Goal: Use online tool/utility: Utilize a website feature to perform a specific function

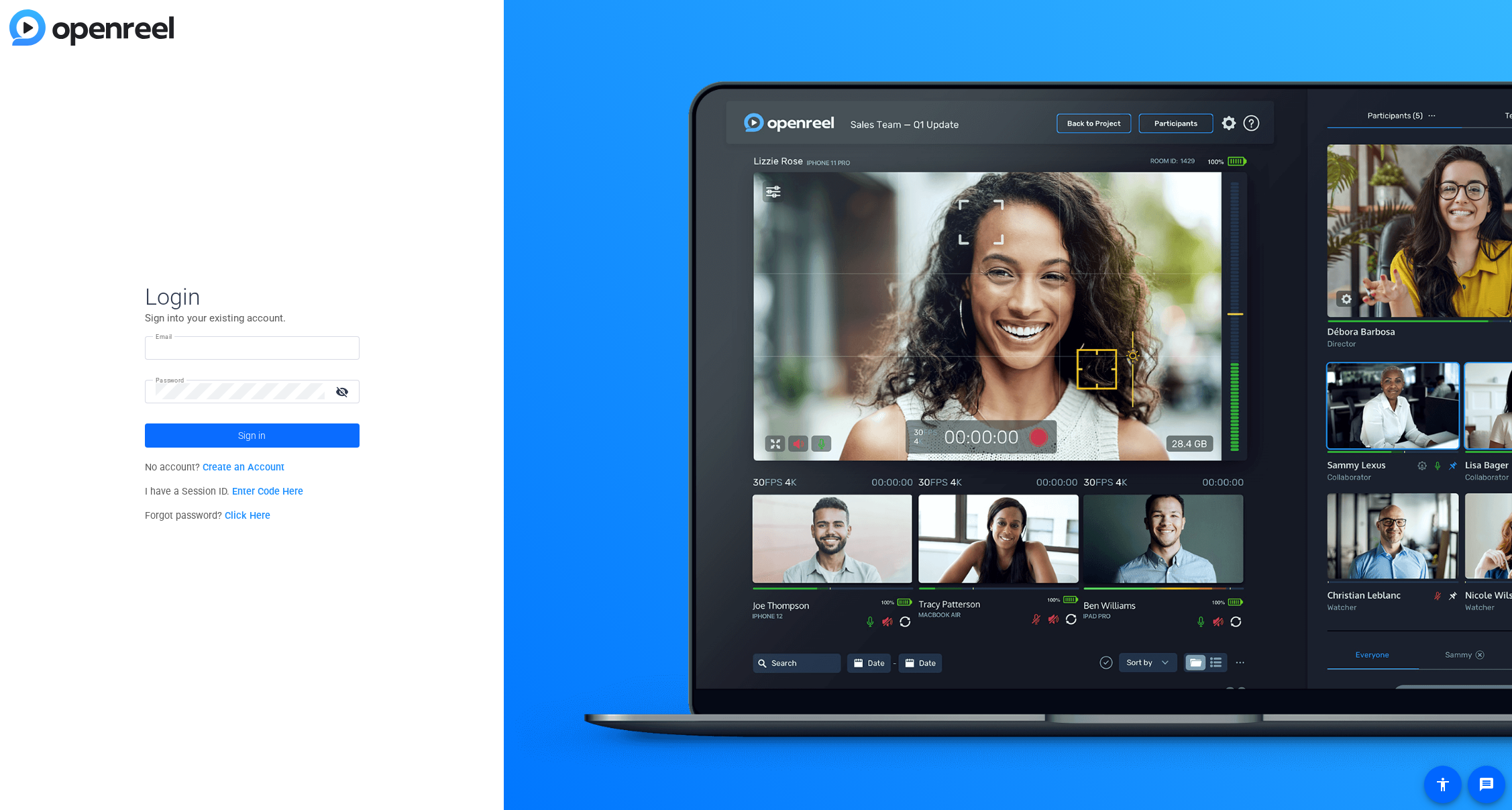
type input "molly@ideadecanter.com"
click at [307, 436] on span at bounding box center [252, 435] width 215 height 33
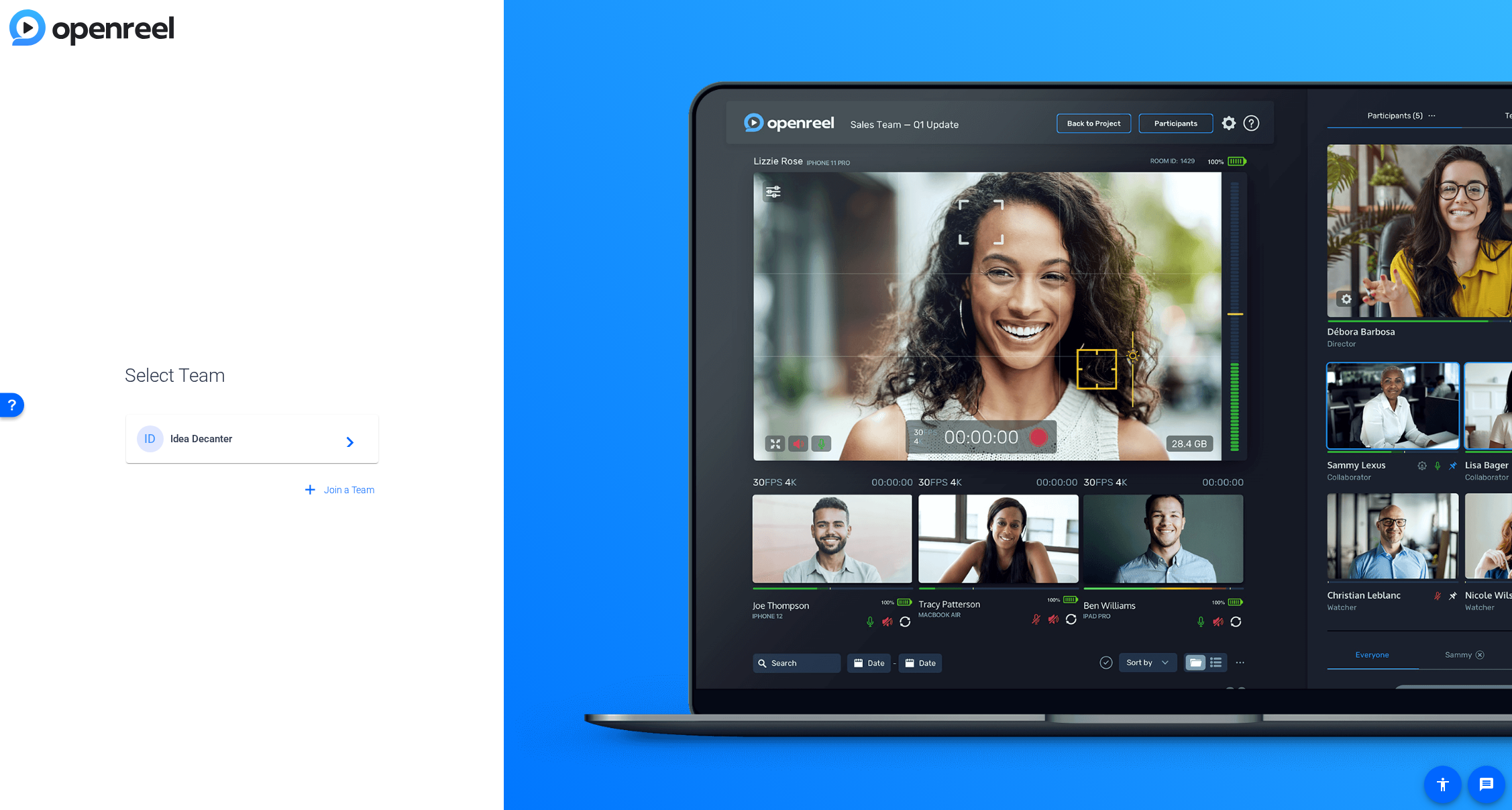
click at [289, 448] on div "ID Idea Decanter navigate_next" at bounding box center [252, 438] width 231 height 27
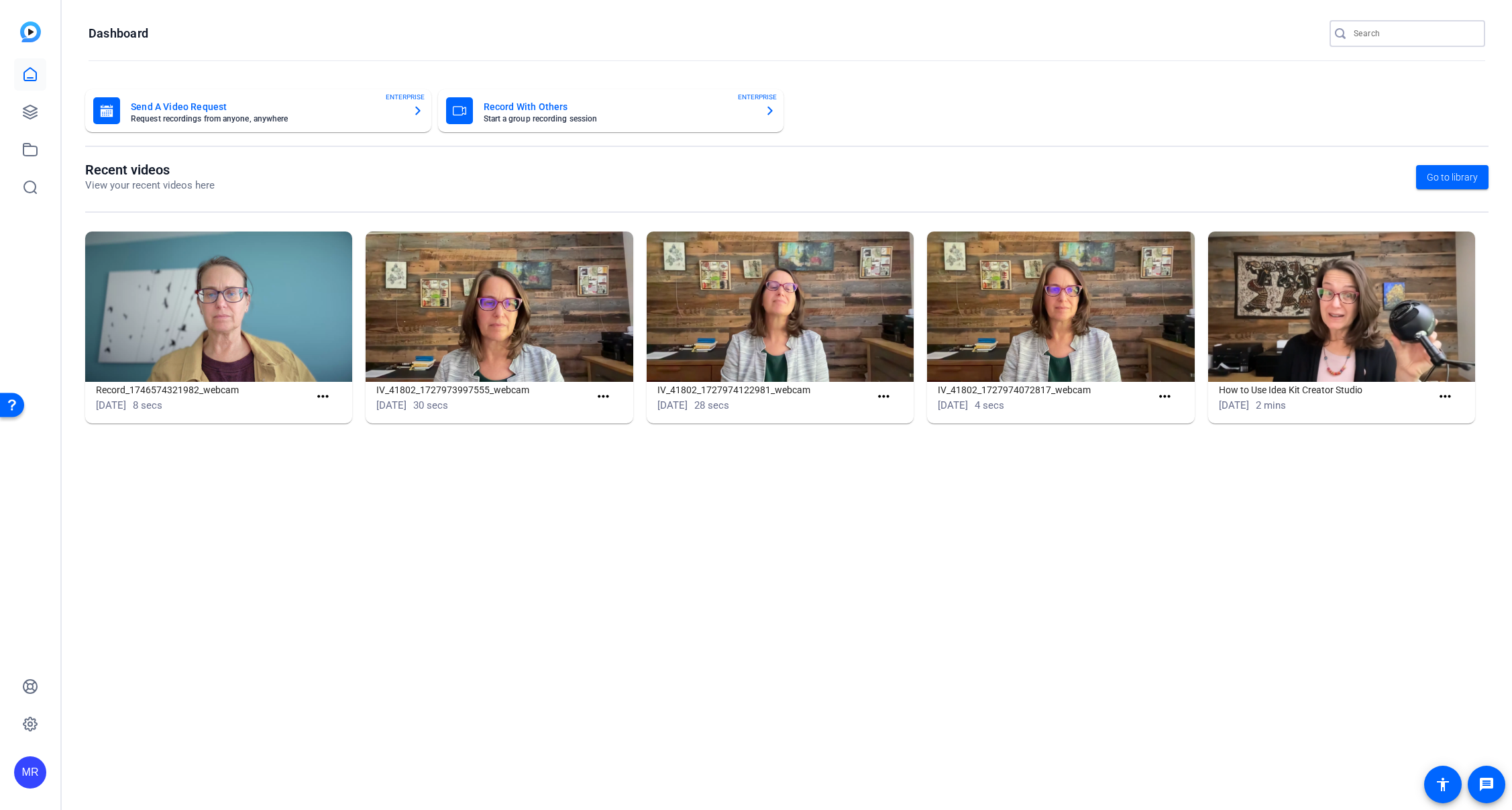
click at [1405, 33] on input "Search" at bounding box center [1414, 33] width 121 height 16
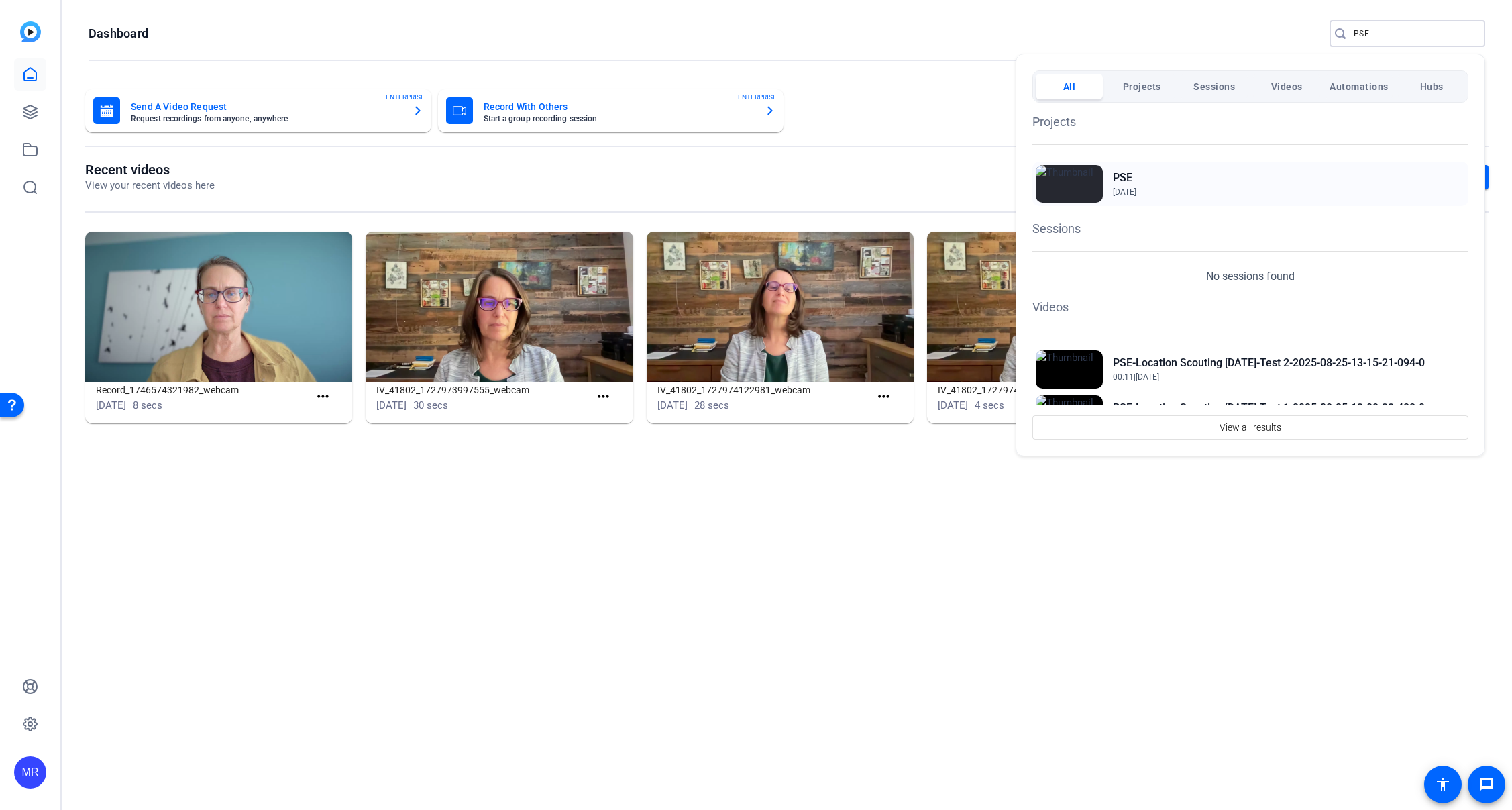
type input "PSE"
click at [1118, 175] on h2 "PSE" at bounding box center [1124, 178] width 23 height 16
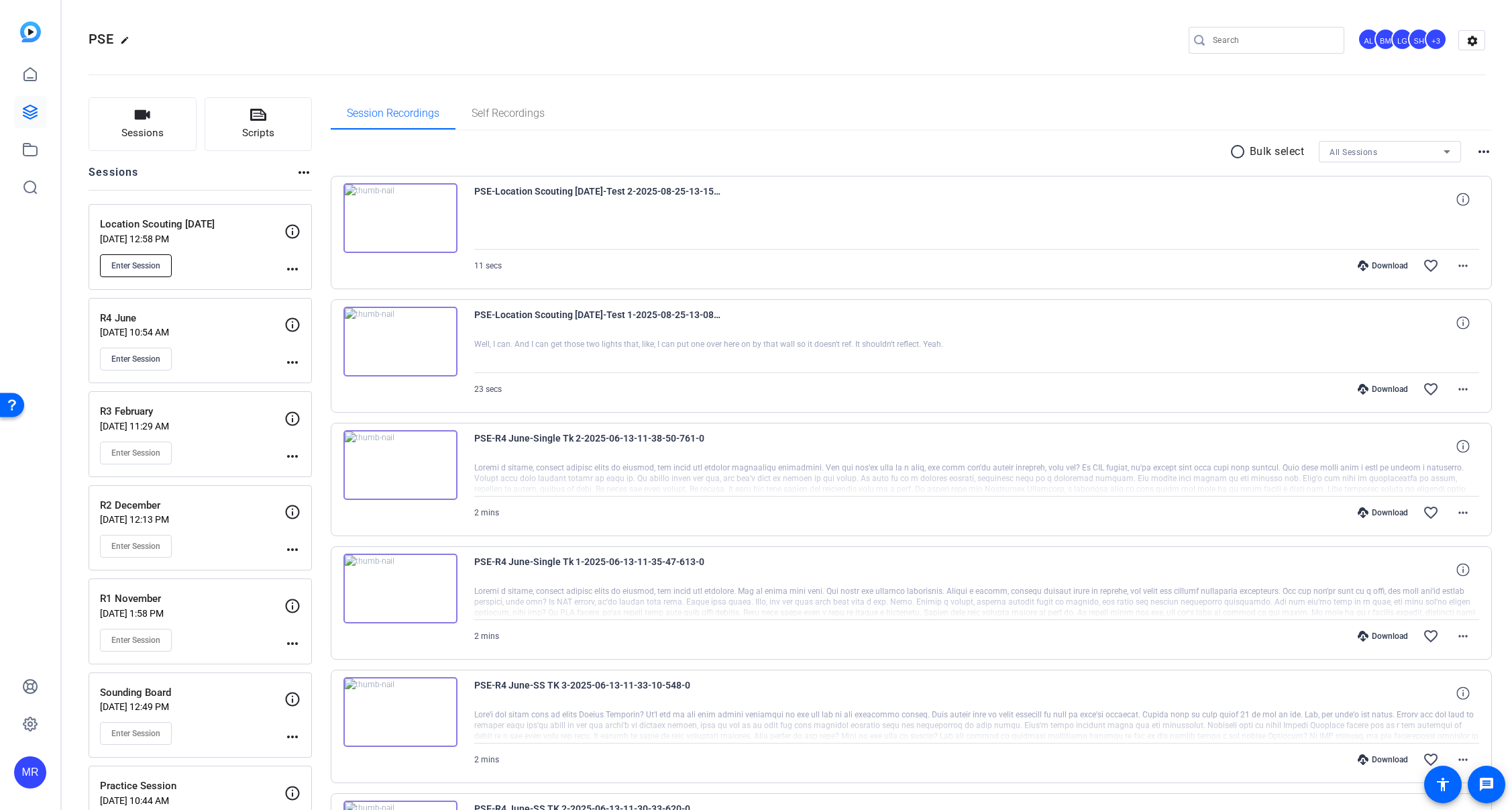
click at [123, 264] on span "Enter Session" at bounding box center [136, 265] width 49 height 11
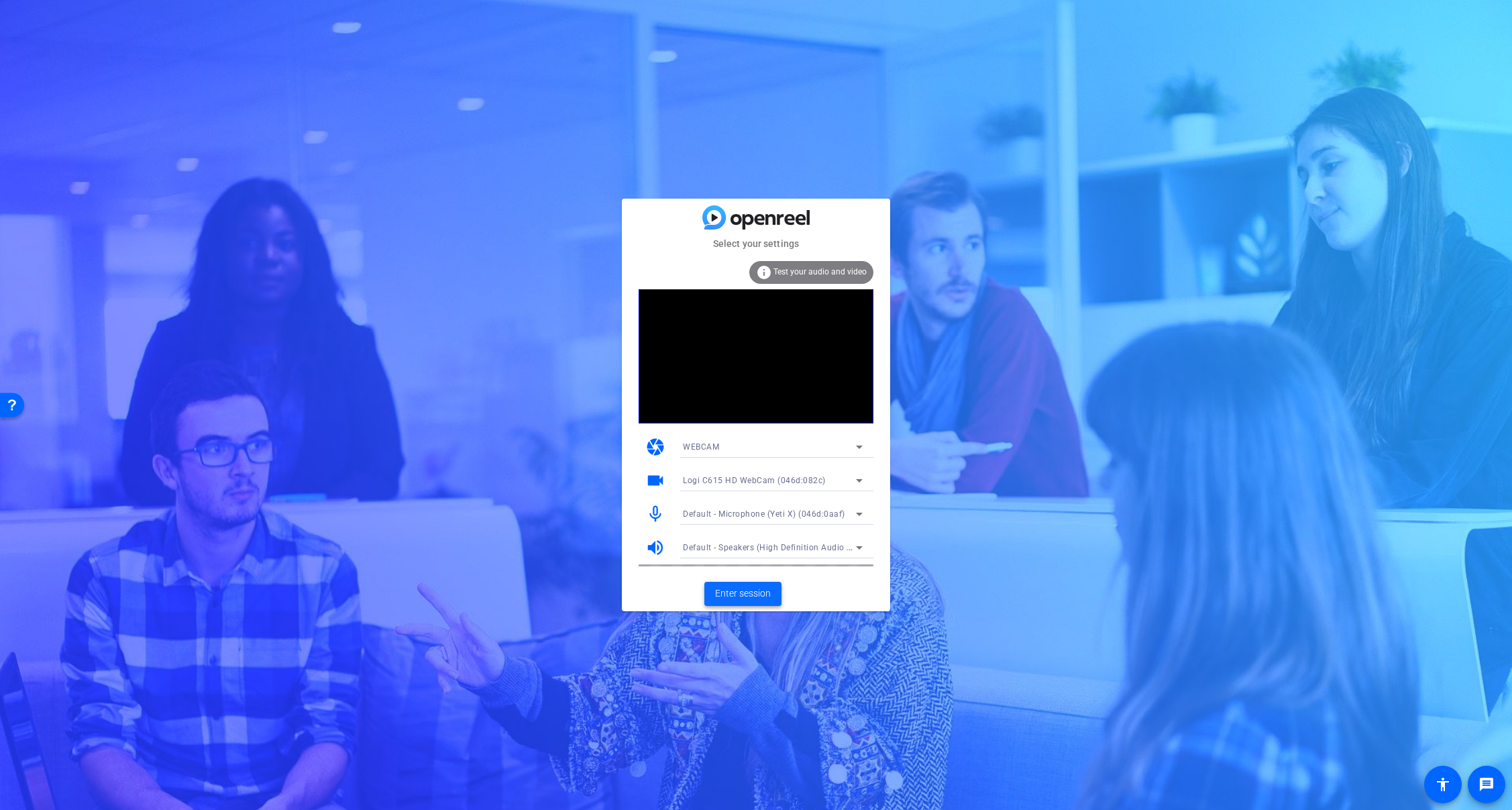
click at [751, 596] on span "Enter session" at bounding box center [743, 593] width 56 height 14
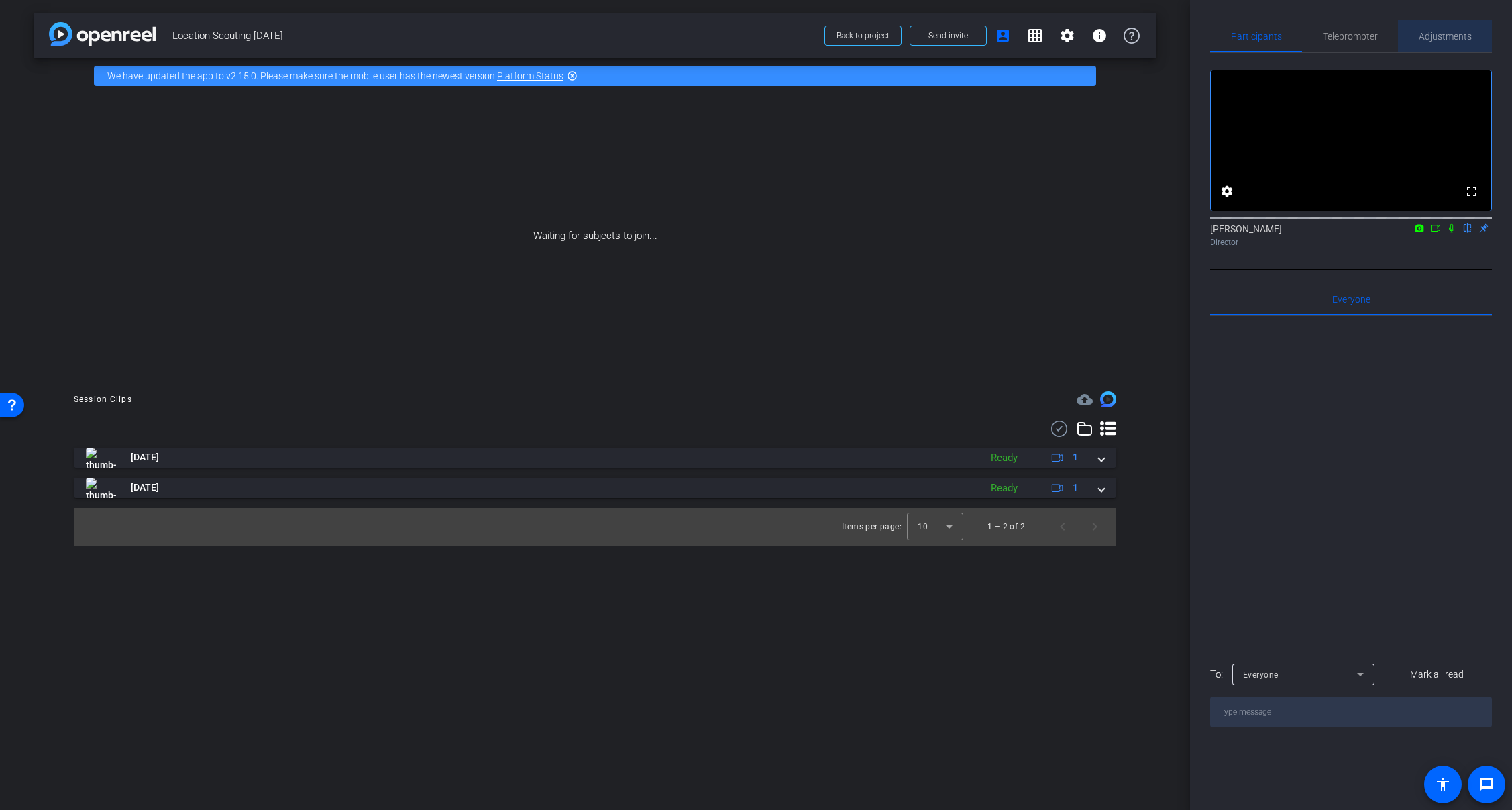
click at [1439, 39] on span "Adjustments" at bounding box center [1445, 36] width 53 height 9
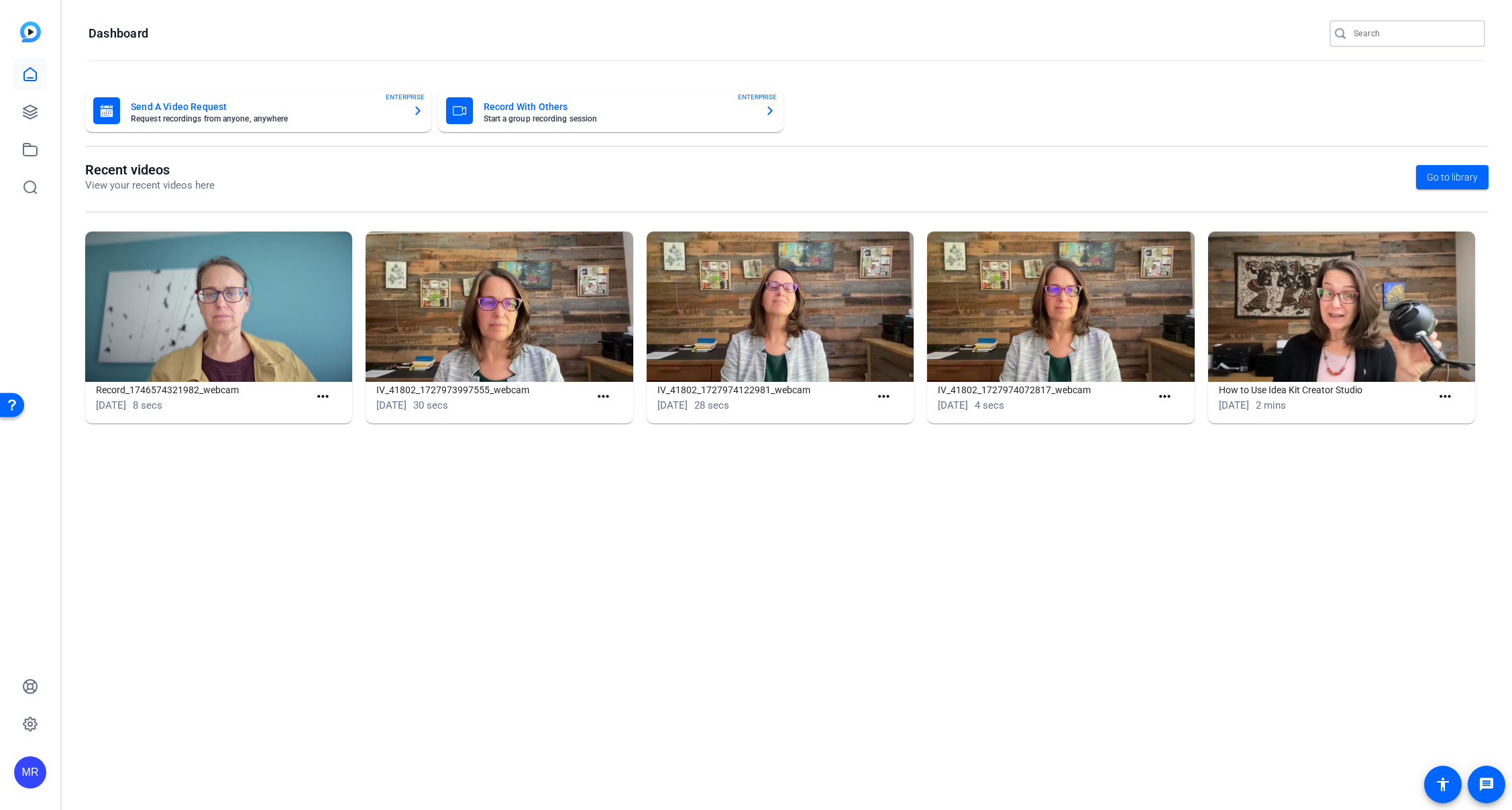
click at [1382, 39] on input "Search" at bounding box center [1414, 33] width 121 height 16
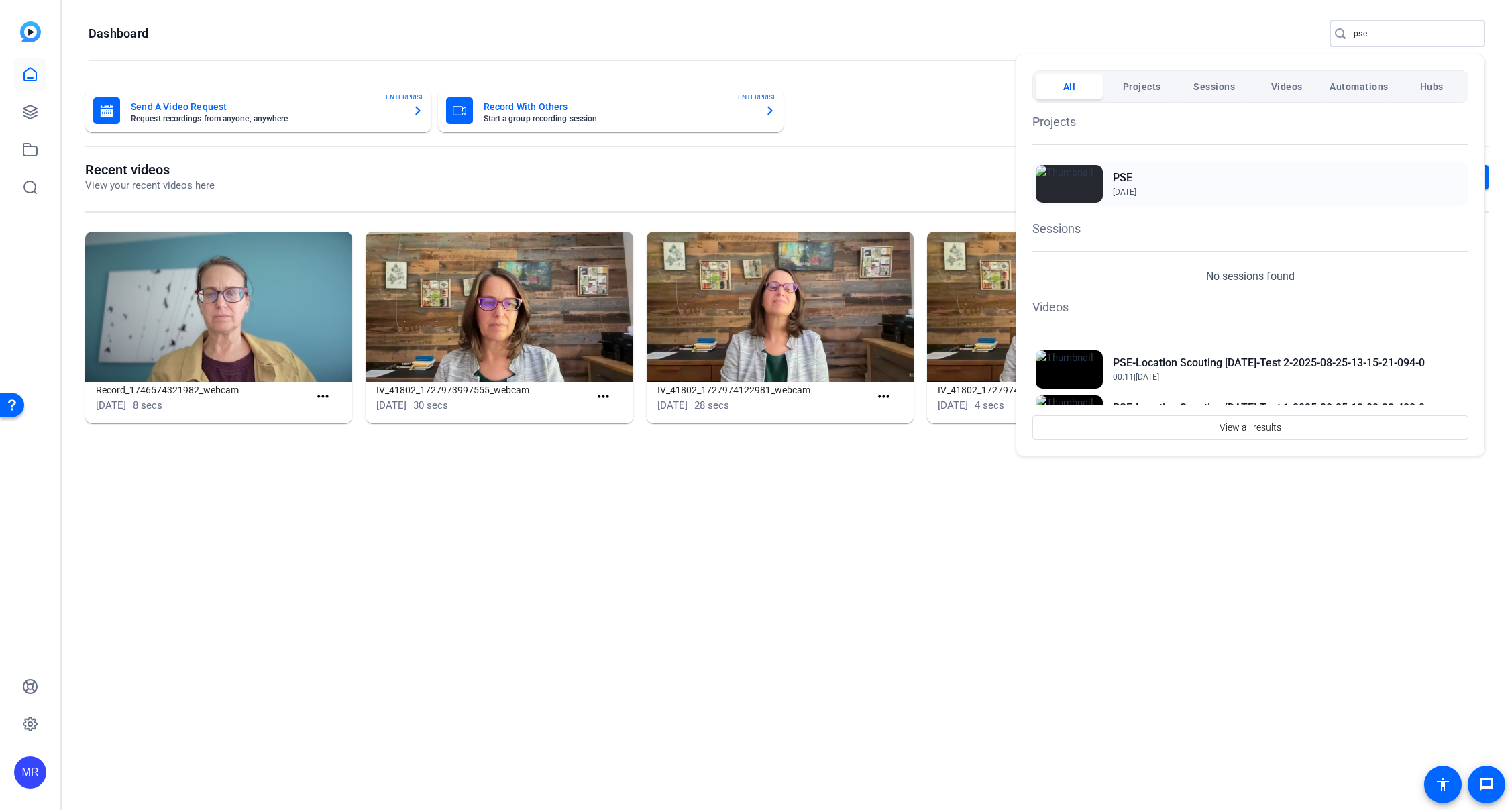
type input "pse"
click at [1117, 176] on h2 "PSE" at bounding box center [1124, 178] width 23 height 16
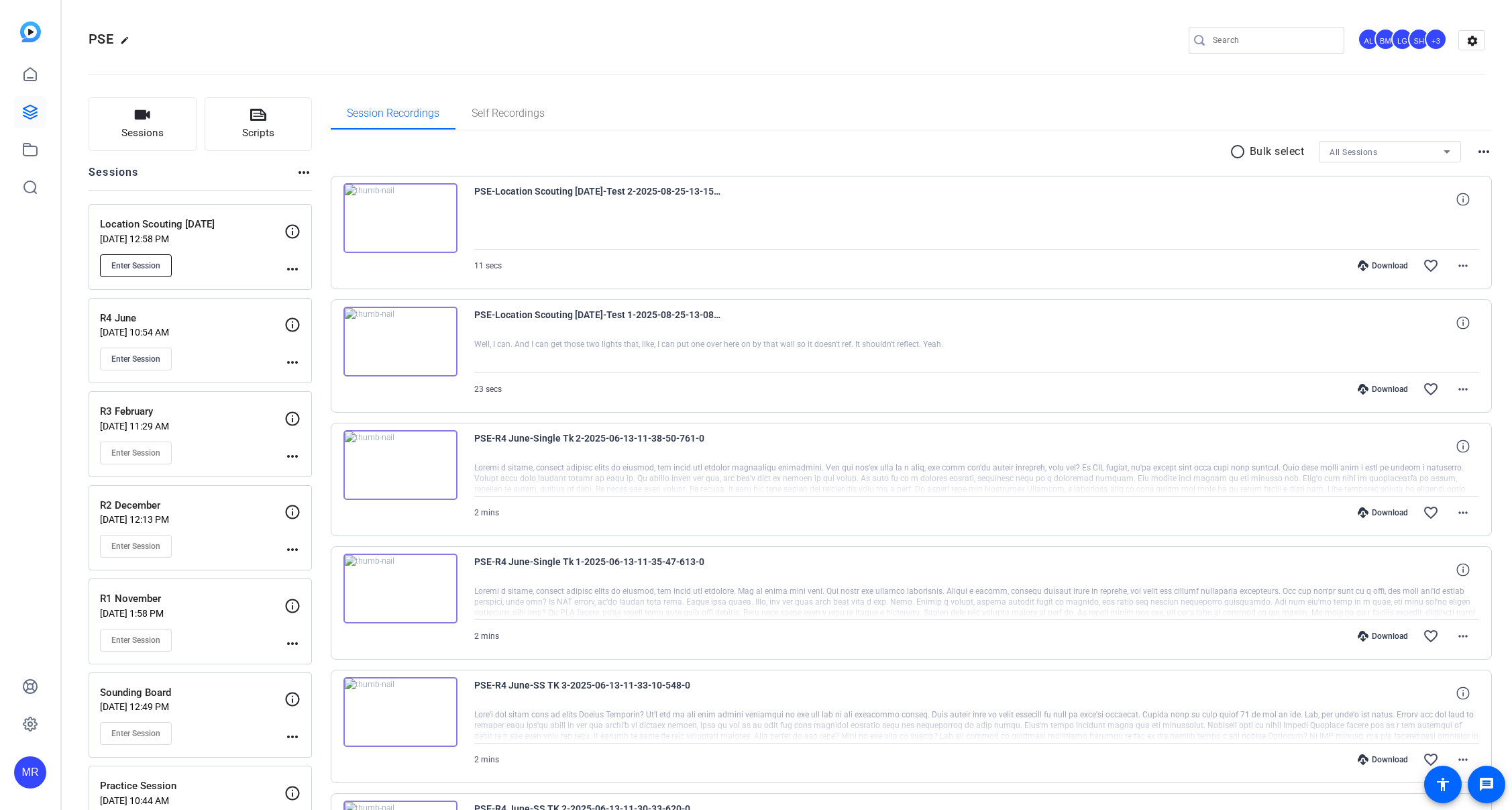
click at [122, 271] on button "Enter Session" at bounding box center [135, 266] width 72 height 23
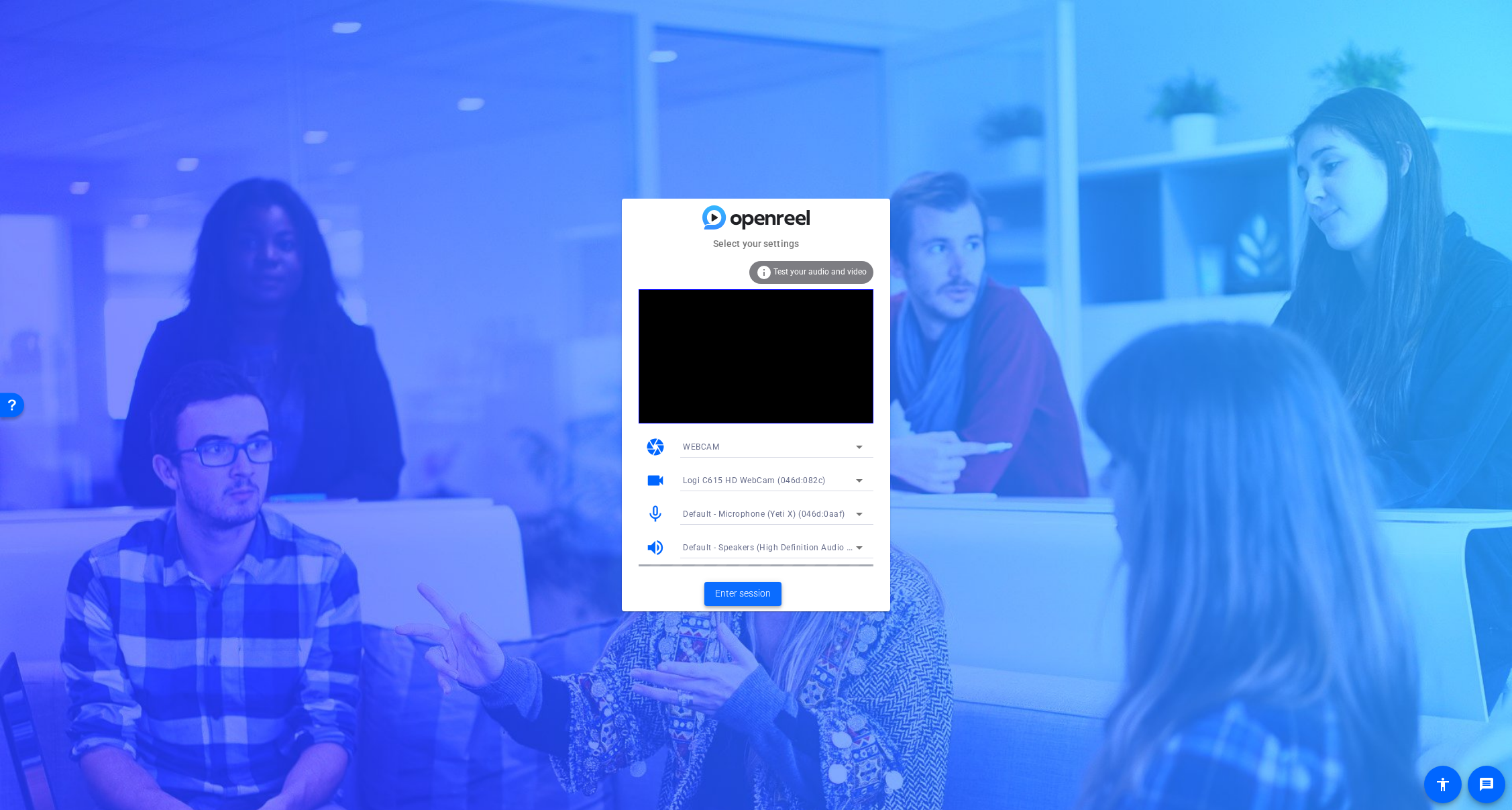
click at [756, 597] on span "Enter session" at bounding box center [743, 593] width 56 height 14
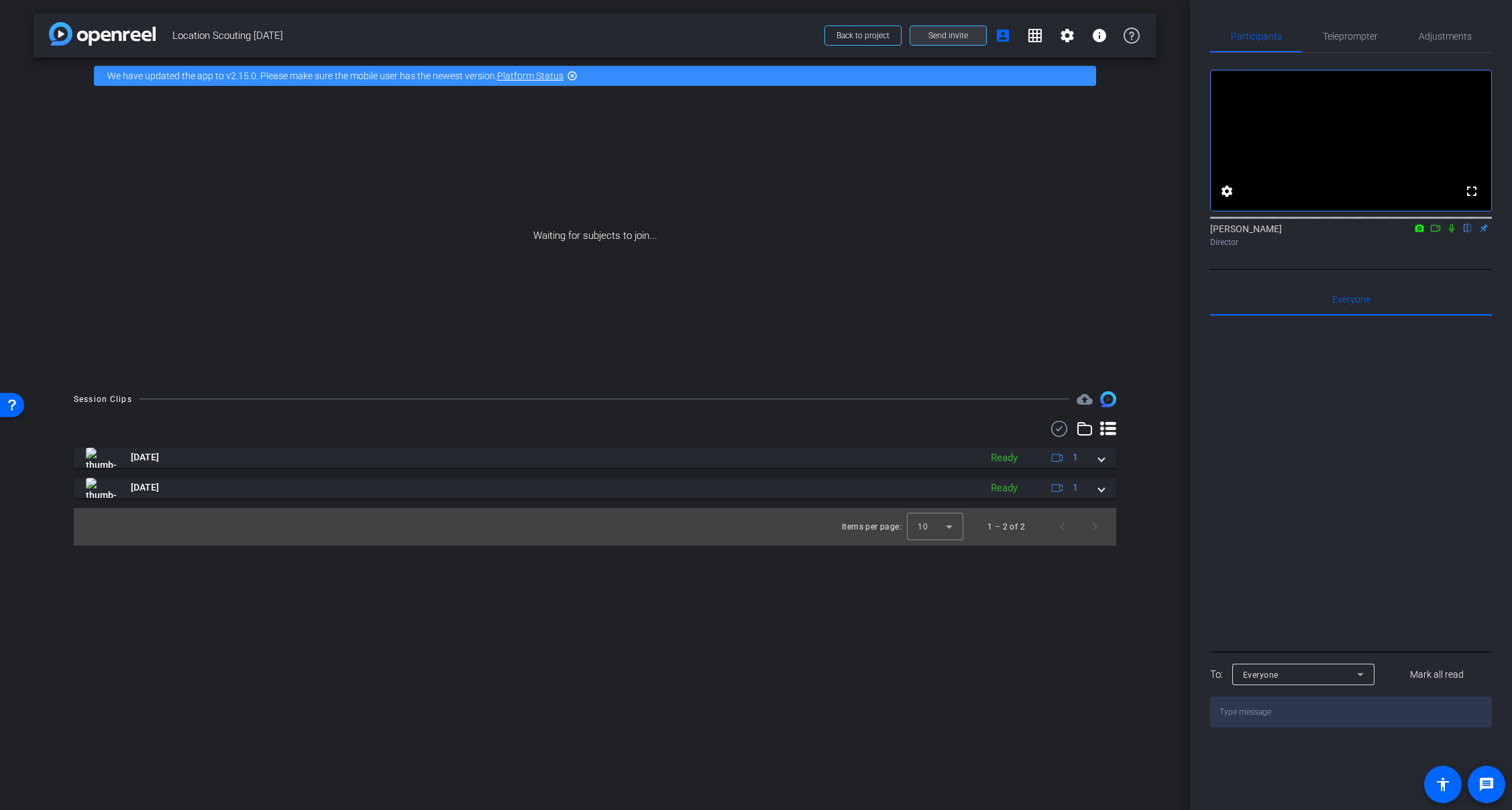
click at [928, 32] on span at bounding box center [948, 35] width 76 height 33
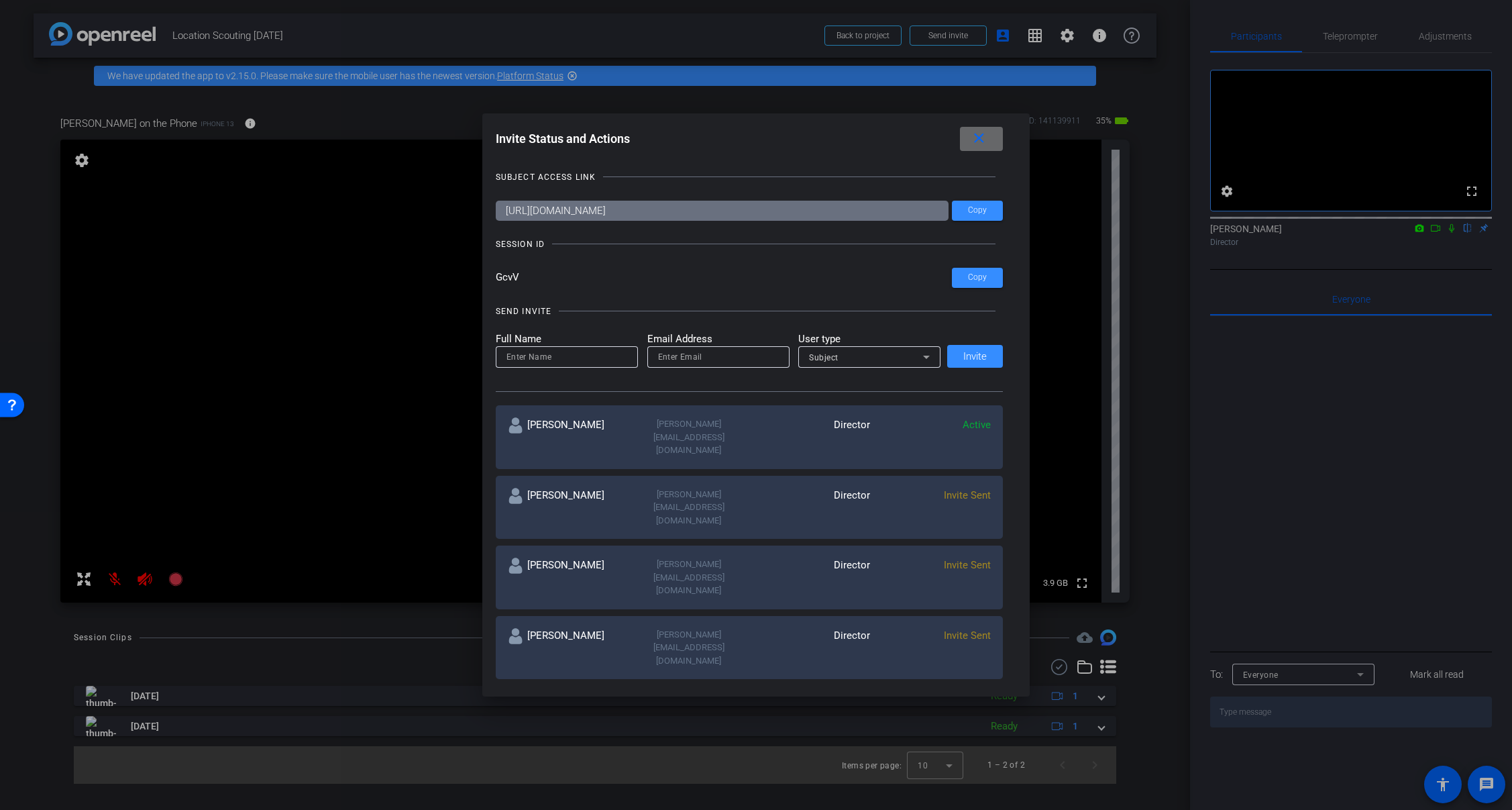
click at [975, 144] on mat-icon "close" at bounding box center [978, 138] width 17 height 17
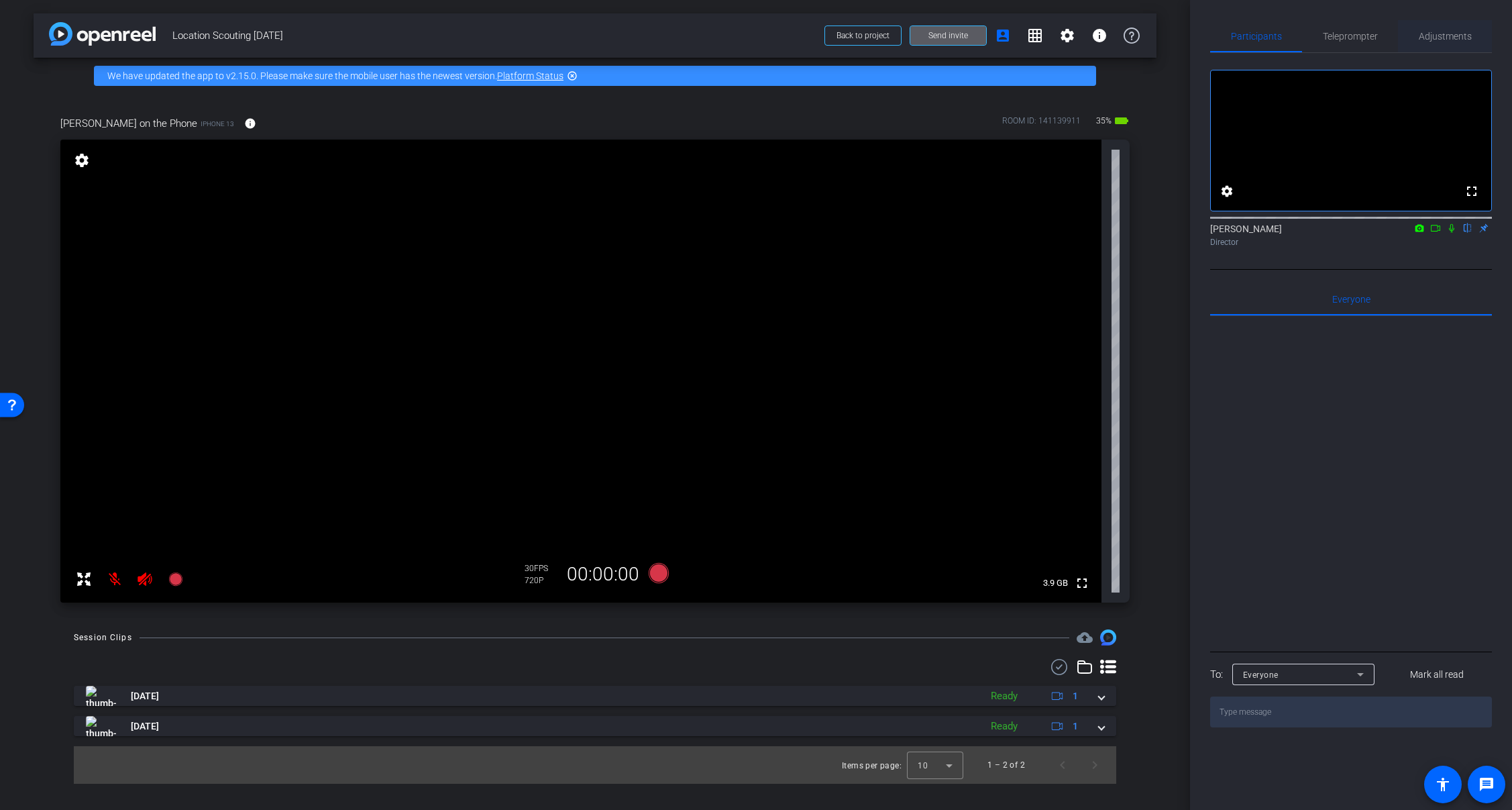
click at [1424, 41] on span "Adjustments" at bounding box center [1445, 36] width 53 height 9
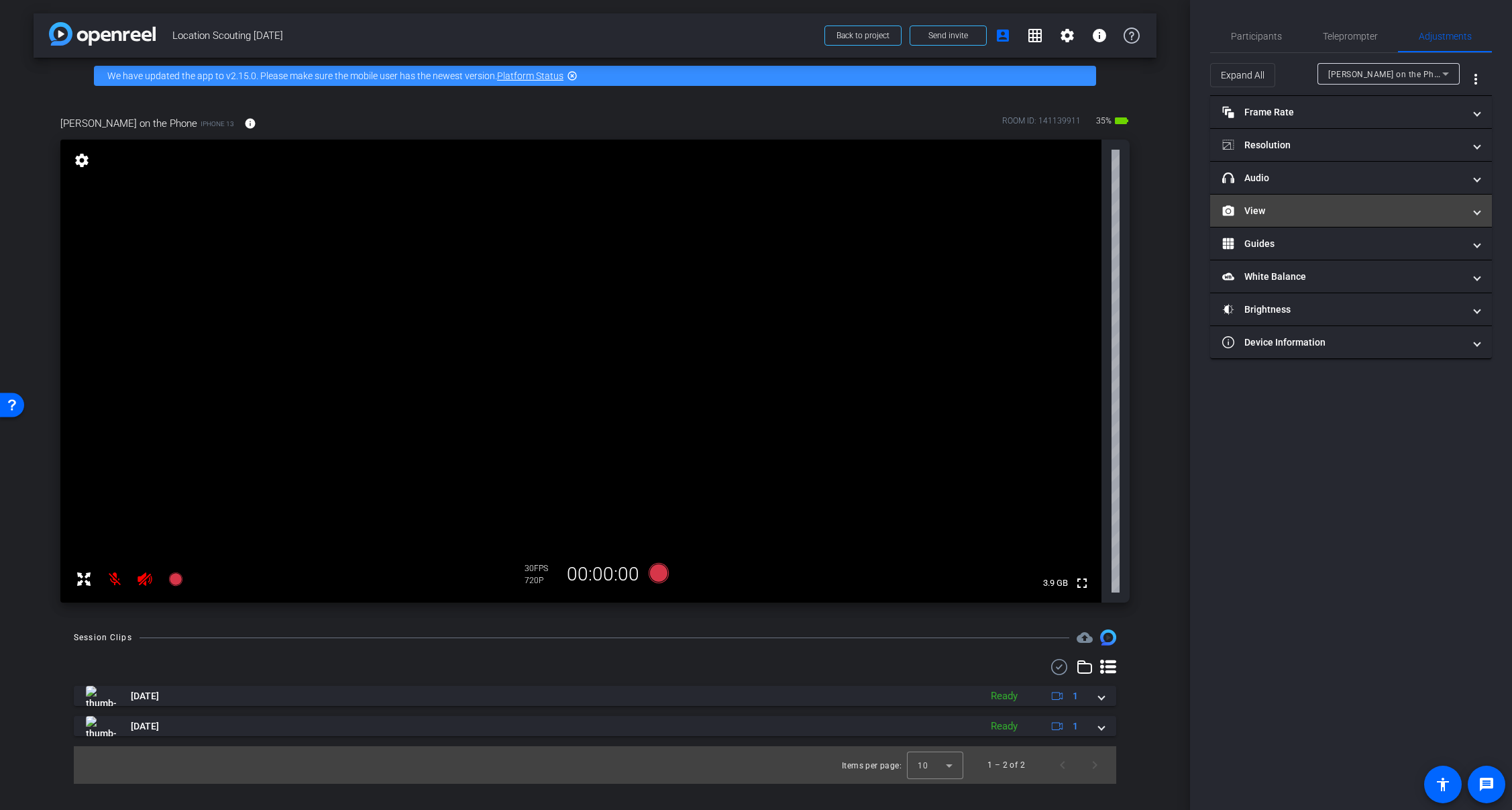
click at [1309, 218] on mat-expansion-panel-header "View" at bounding box center [1351, 210] width 282 height 33
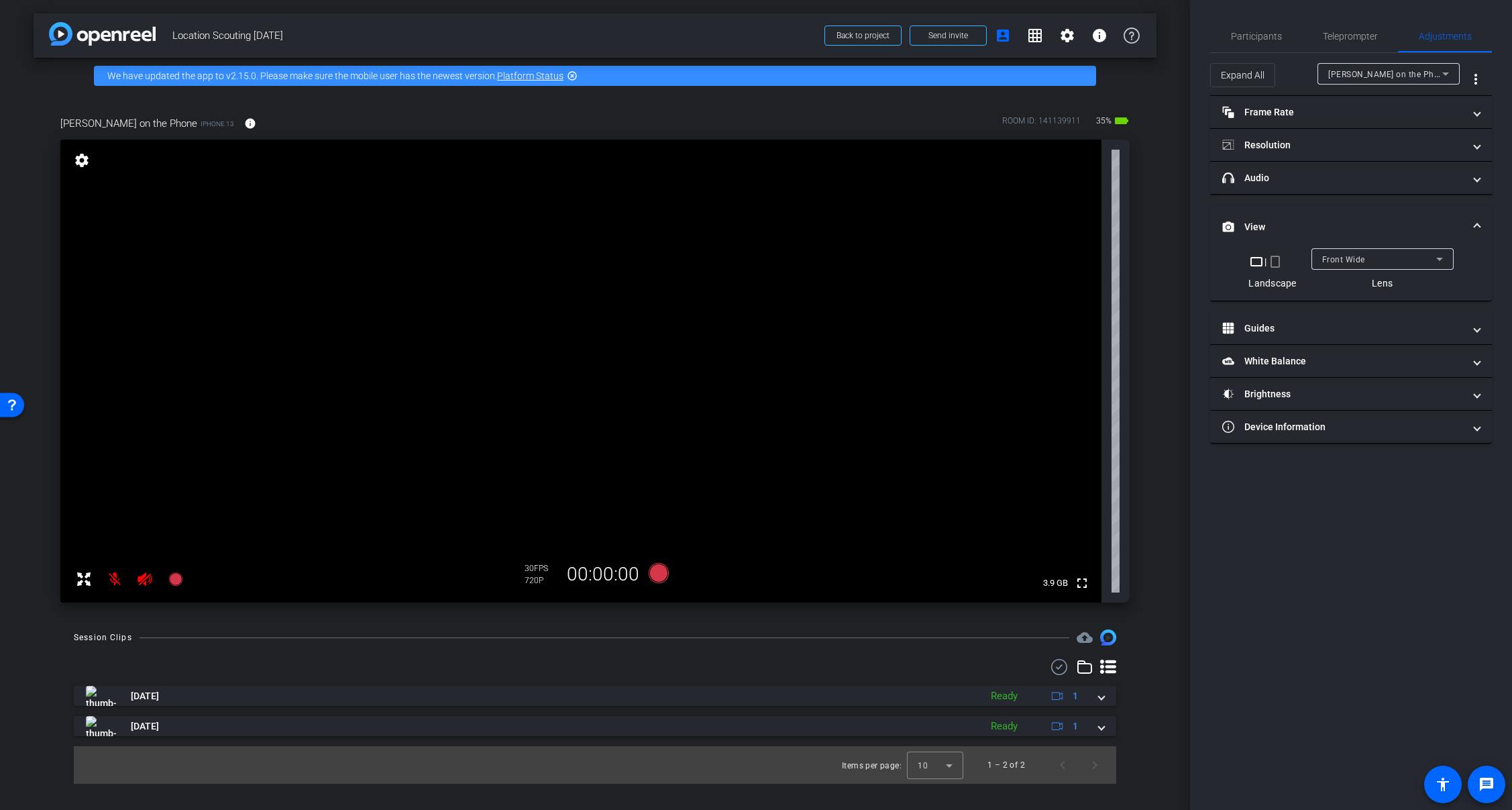
click at [1337, 260] on span "Front Wide" at bounding box center [1343, 260] width 43 height 9
click at [1337, 260] on div at bounding box center [756, 405] width 1512 height 810
click at [1309, 335] on mat-panel-title "Guides" at bounding box center [1343, 328] width 242 height 14
click at [1309, 335] on mat-panel-title "Guides" at bounding box center [1343, 333] width 242 height 14
click at [1299, 369] on mat-expansion-panel-header "White Balance White Balance" at bounding box center [1351, 361] width 282 height 33
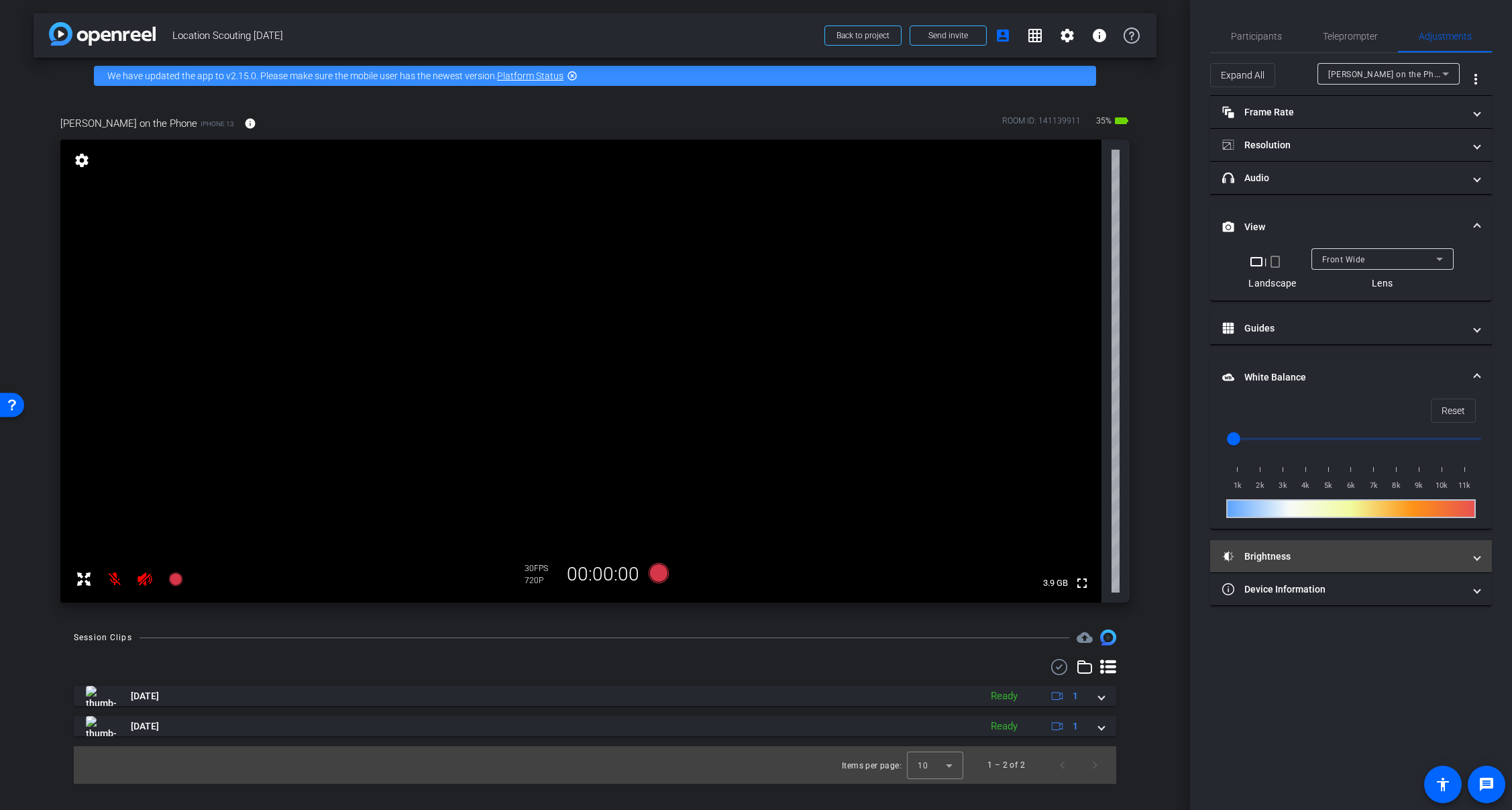
click at [1315, 557] on mat-panel-title "Brightness" at bounding box center [1343, 556] width 242 height 14
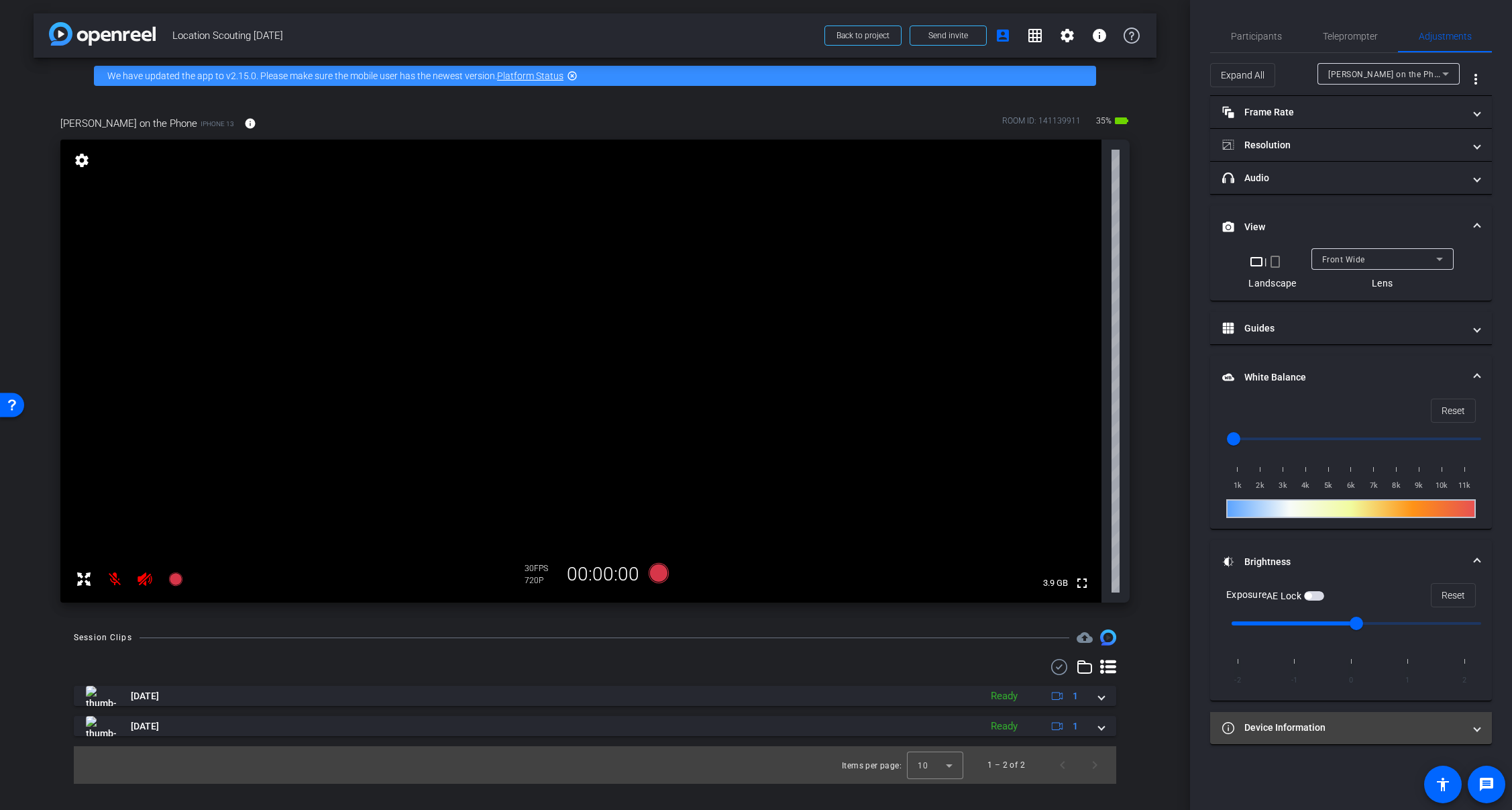
click at [1291, 723] on mat-panel-title "Device Information" at bounding box center [1343, 727] width 242 height 14
click at [932, 375] on div at bounding box center [932, 375] width 33 height 33
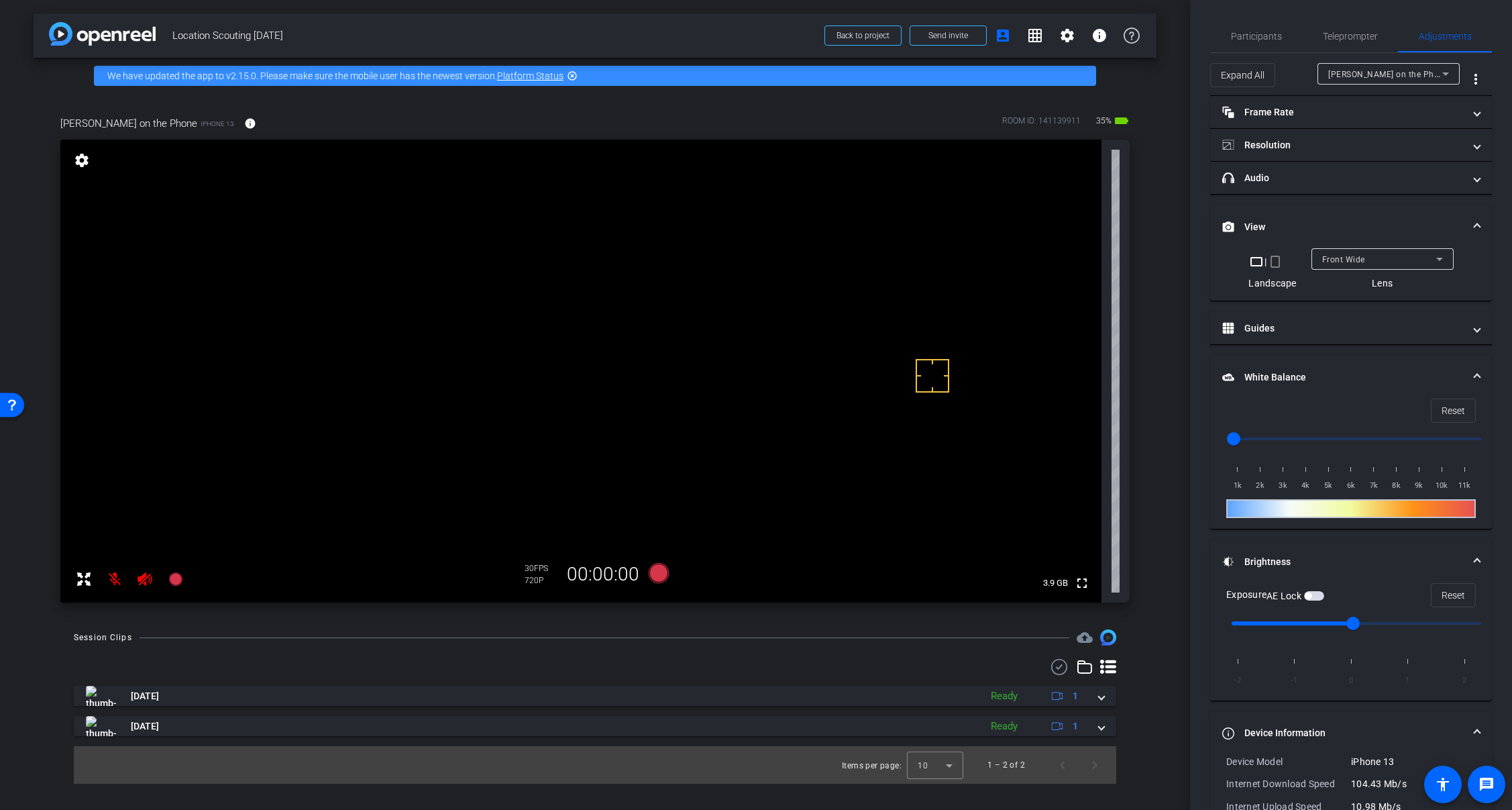
click at [762, 239] on video at bounding box center [581, 371] width 1041 height 463
click at [1380, 260] on div "Front Wide" at bounding box center [1379, 259] width 114 height 17
click at [1382, 288] on mat-option "Back Wide" at bounding box center [1378, 286] width 142 height 22
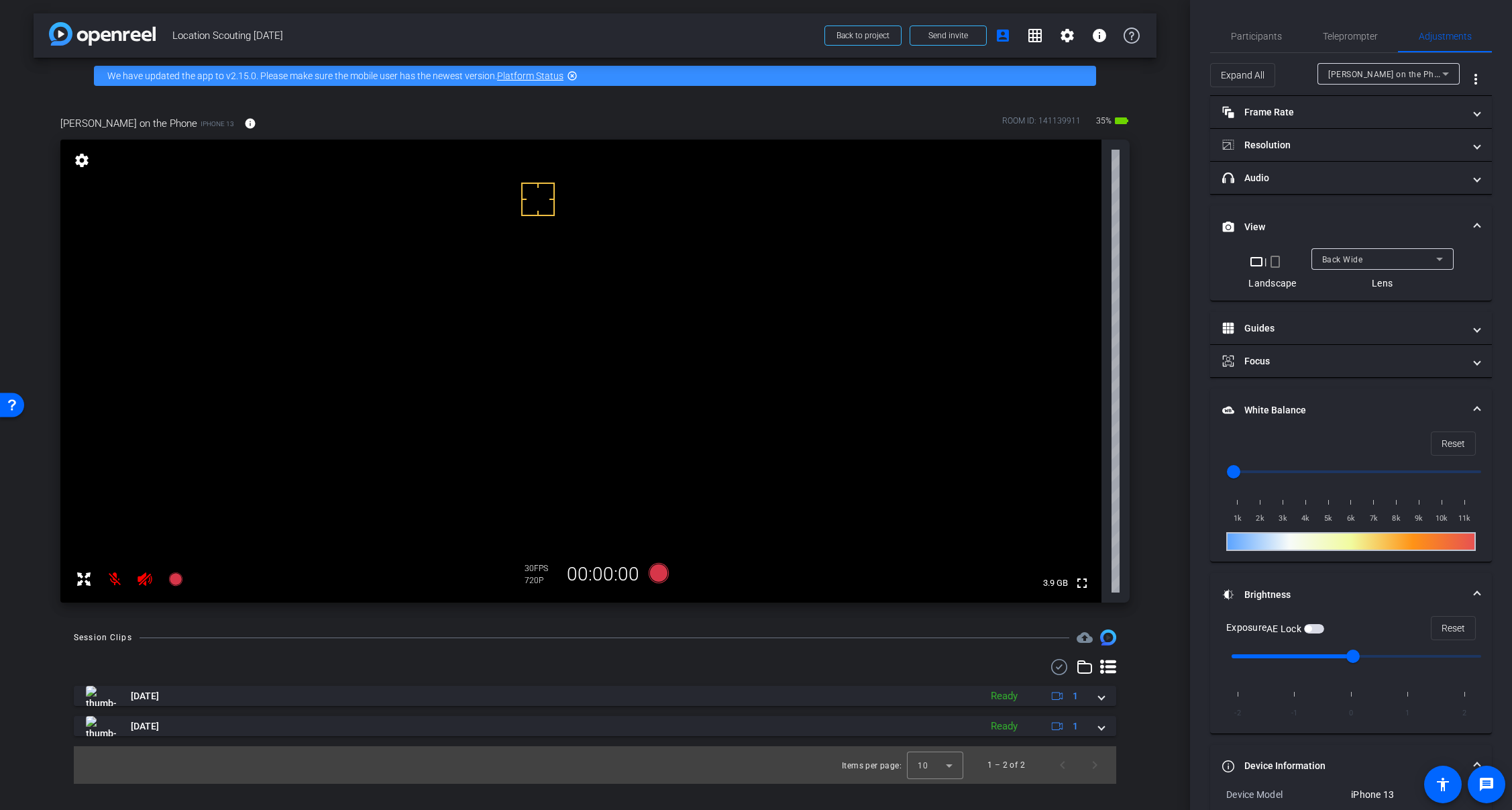
click at [538, 200] on div at bounding box center [538, 199] width 33 height 33
click at [896, 257] on video at bounding box center [581, 371] width 1041 height 463
click at [856, 181] on video at bounding box center [581, 371] width 1041 height 463
click at [864, 176] on div at bounding box center [856, 181] width 33 height 33
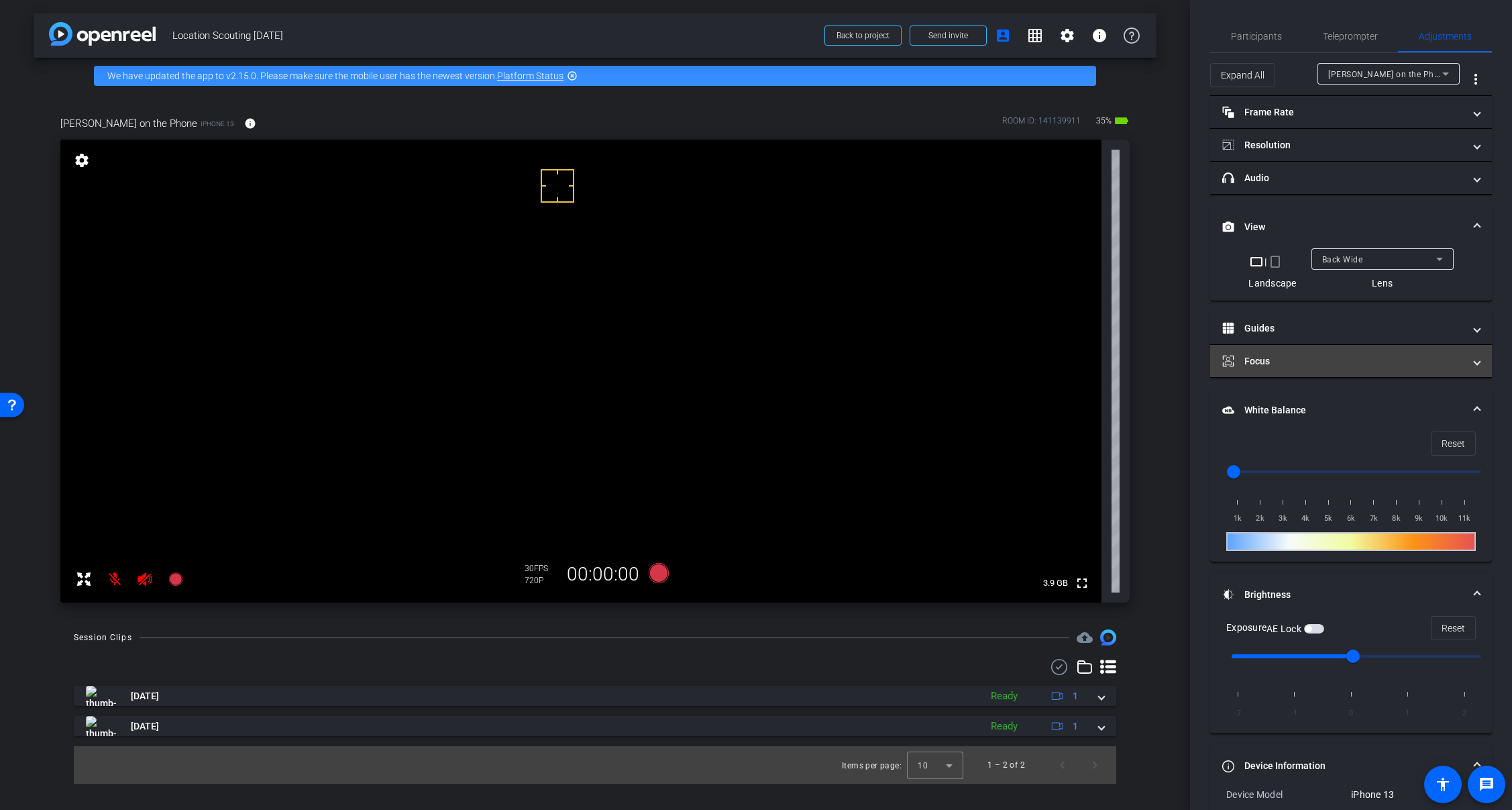
click at [1331, 364] on mat-panel-title "Focus" at bounding box center [1343, 361] width 242 height 14
